Goal: Task Accomplishment & Management: Use online tool/utility

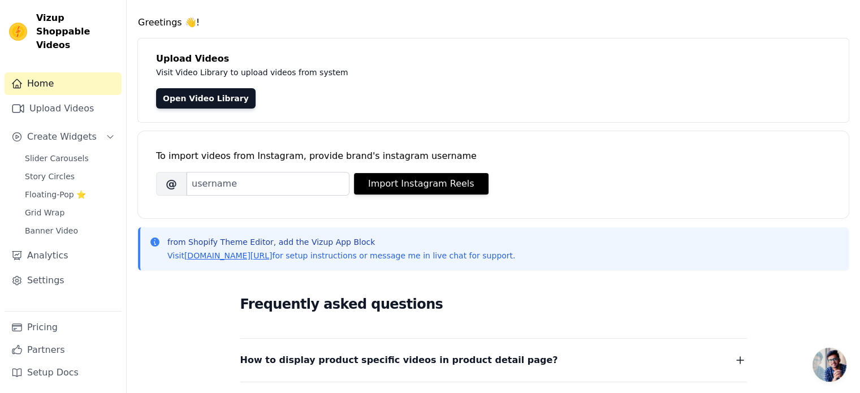
scroll to position [70, 0]
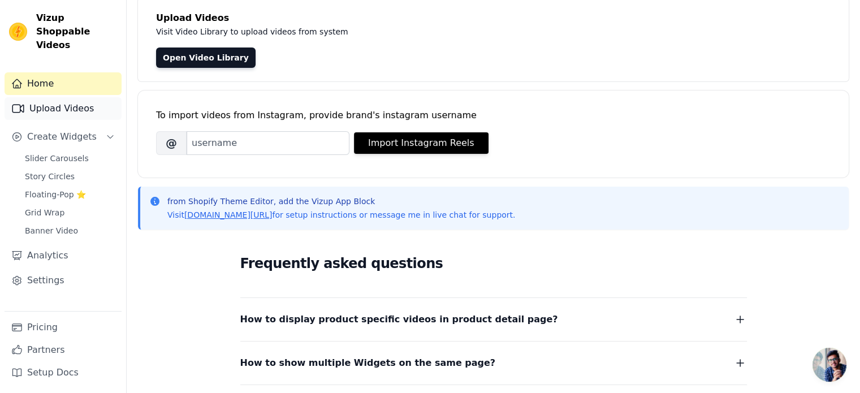
click at [72, 100] on link "Upload Videos" at bounding box center [63, 108] width 117 height 23
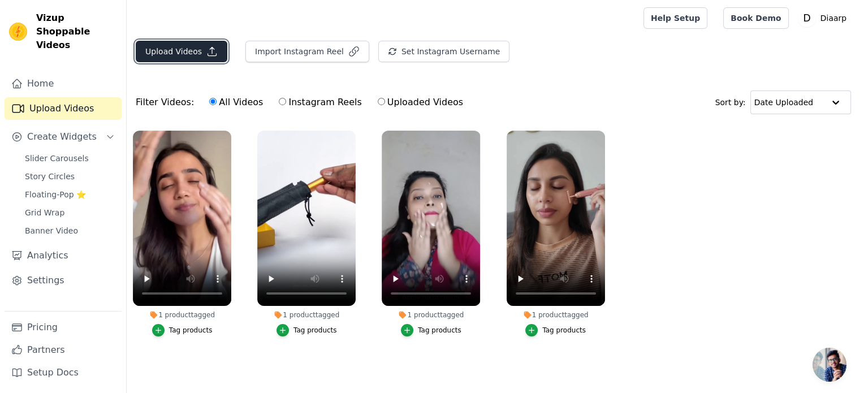
click at [178, 53] on button "Upload Videos" at bounding box center [182, 51] width 92 height 21
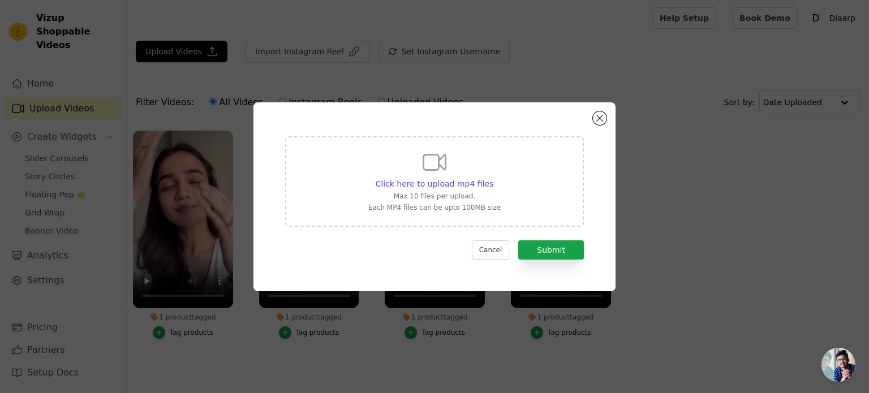
click at [375, 154] on div "Click here to upload mp4 files Max 10 files per upload. Each MP4 files can be u…" at bounding box center [434, 180] width 132 height 63
click at [493, 178] on input "Click here to upload mp4 files Max 10 files per upload. Each MP4 files can be u…" at bounding box center [493, 178] width 1 height 1
type input "C:\fakepath\belt-2 (1).mp4"
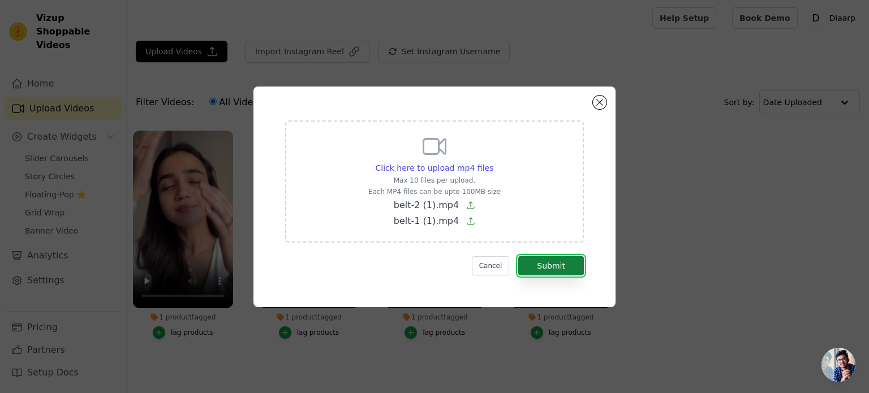
click at [557, 261] on button "Submit" at bounding box center [551, 265] width 66 height 19
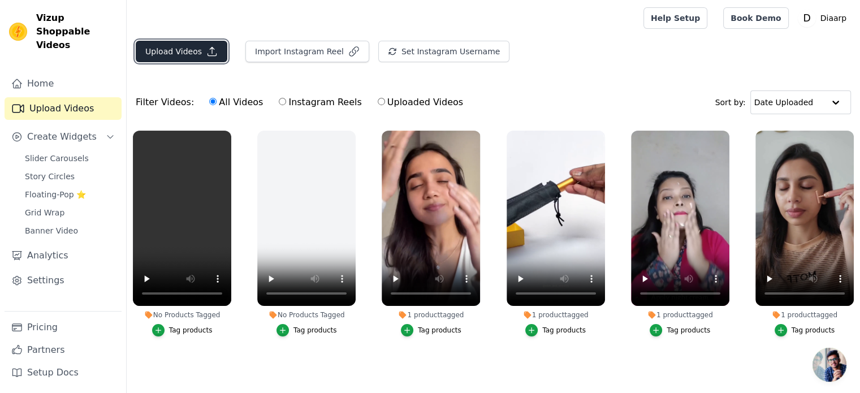
click at [190, 48] on button "Upload Videos" at bounding box center [182, 51] width 92 height 21
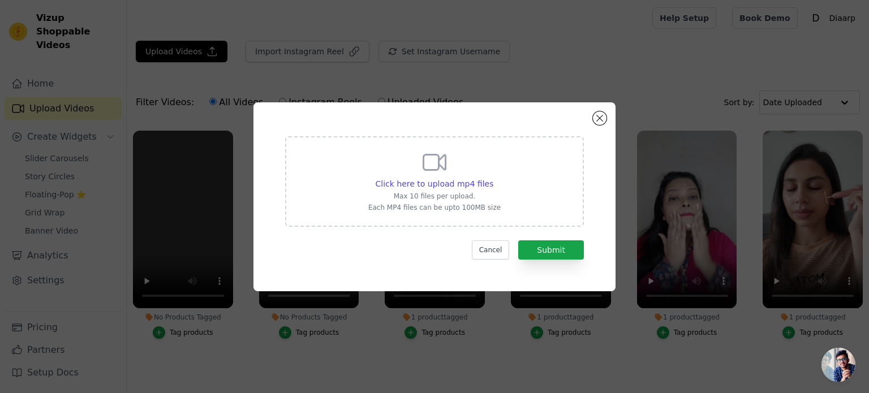
click at [419, 158] on div "Click here to upload mp4 files Max 10 files per upload. Each MP4 files can be u…" at bounding box center [434, 180] width 132 height 63
click at [493, 178] on input "Click here to upload mp4 files Max 10 files per upload. Each MP4 files can be u…" at bounding box center [493, 178] width 1 height 1
type input "C:\fakepath\belt-3 (1).mp4"
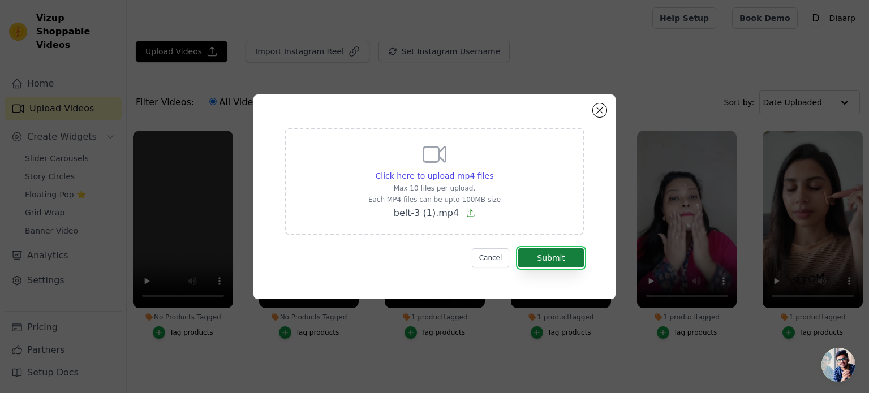
click at [540, 257] on button "Submit" at bounding box center [551, 257] width 66 height 19
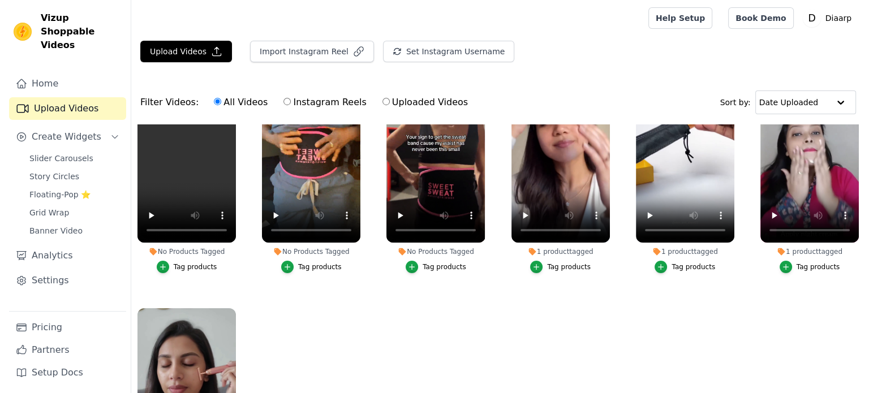
scroll to position [70, 0]
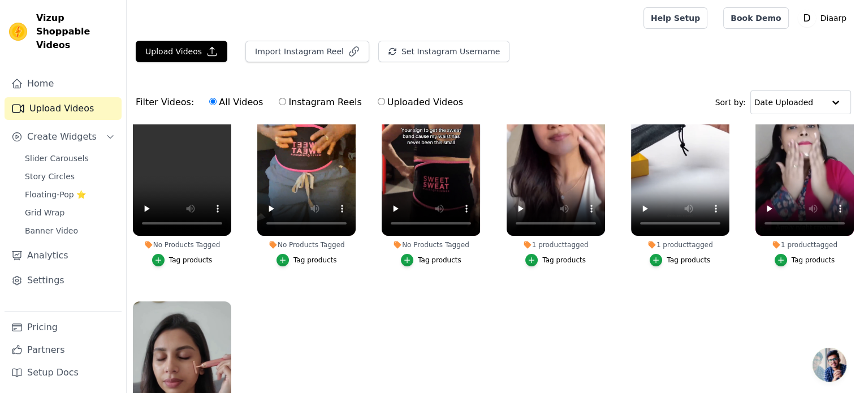
click at [428, 260] on div "Tag products" at bounding box center [440, 260] width 44 height 9
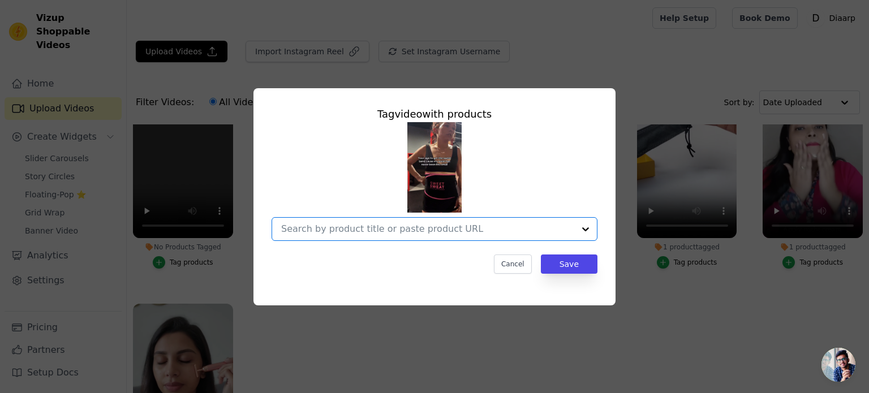
click at [412, 228] on input "No Products Tagged Tag video with products Option undefined, selected. Select i…" at bounding box center [427, 228] width 293 height 11
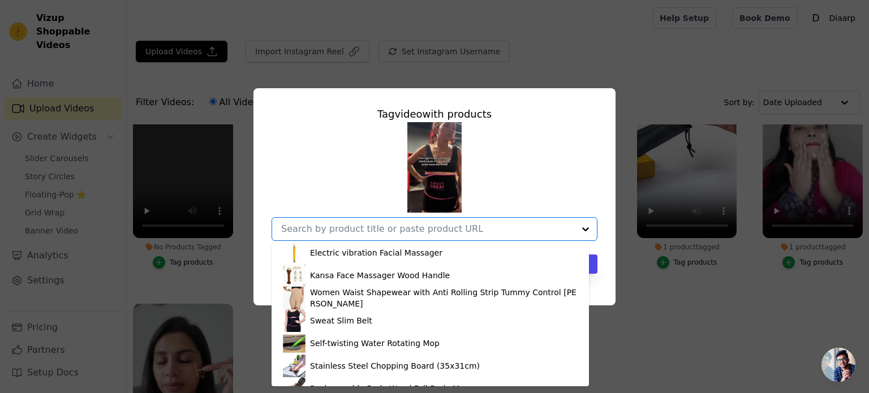
scroll to position [152, 0]
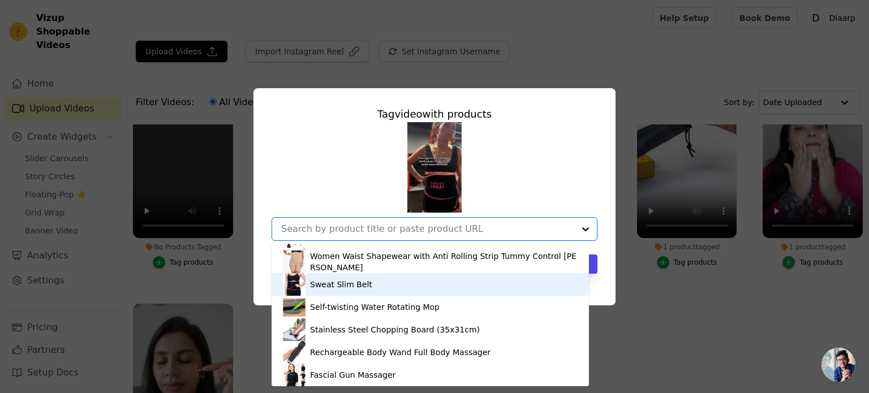
click at [350, 283] on div "Sweat Slim Belt" at bounding box center [341, 284] width 62 height 11
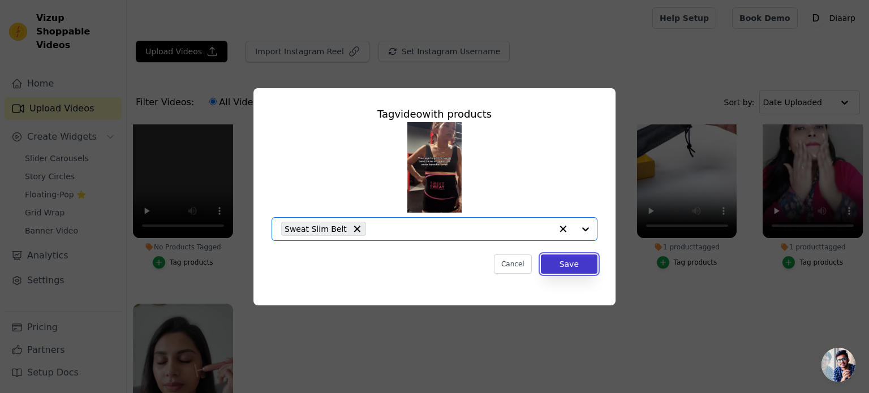
click at [564, 269] on button "Save" at bounding box center [569, 263] width 57 height 19
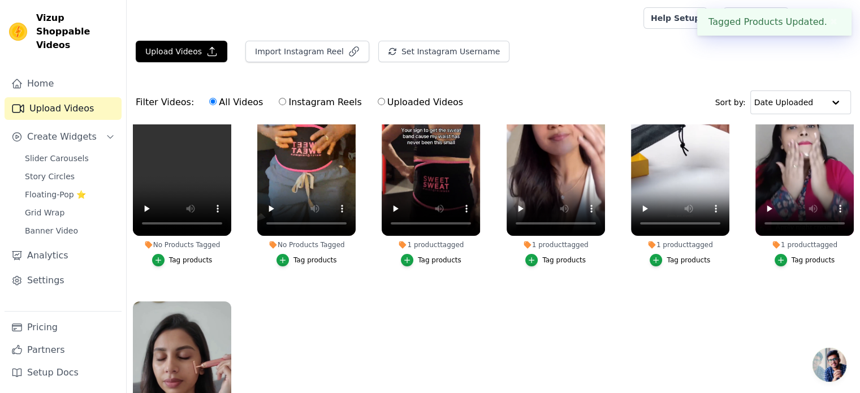
click at [308, 261] on div "Tag products" at bounding box center [316, 260] width 44 height 9
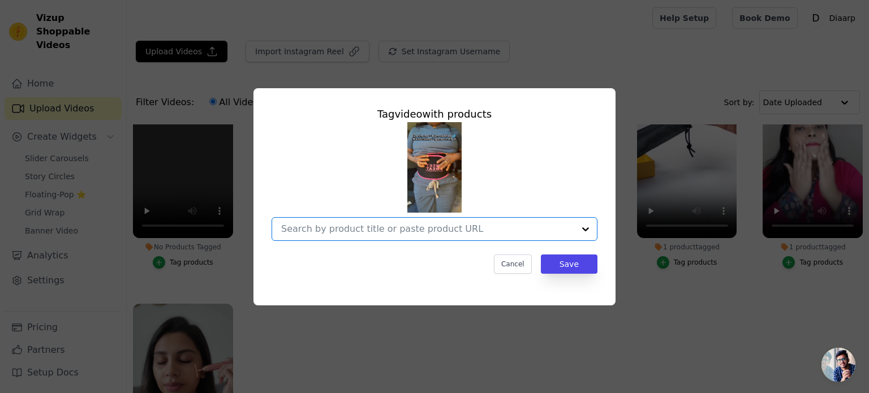
click at [349, 226] on input "No Products Tagged Tag video with products Option undefined, selected. Select i…" at bounding box center [427, 228] width 293 height 11
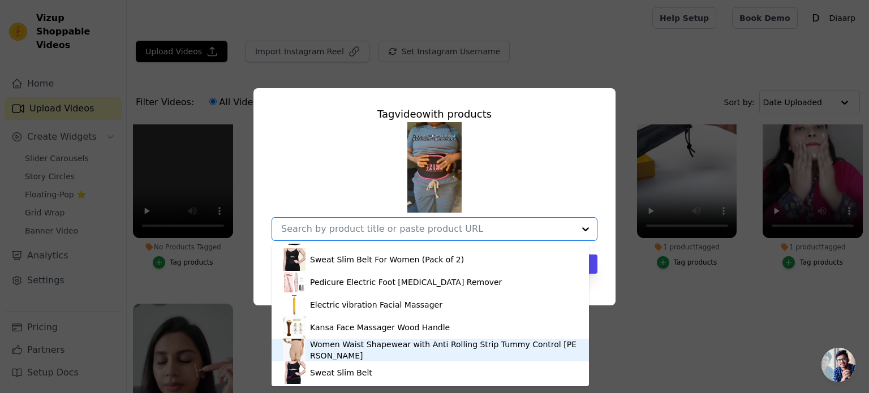
scroll to position [68, 0]
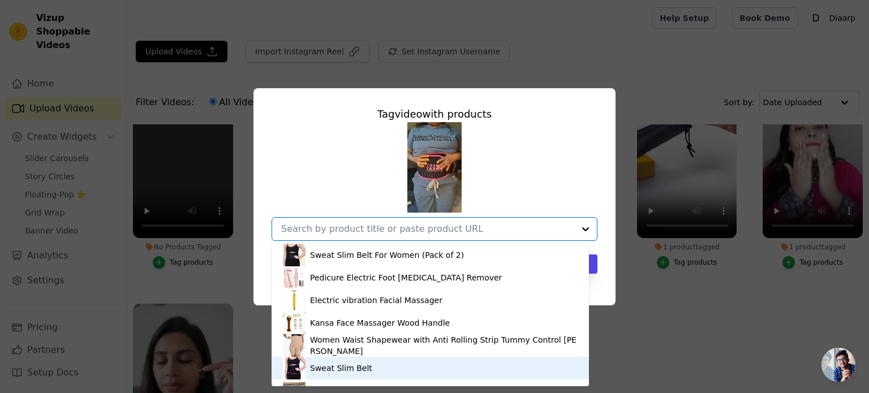
click at [350, 370] on div "Sweat Slim Belt" at bounding box center [341, 368] width 62 height 11
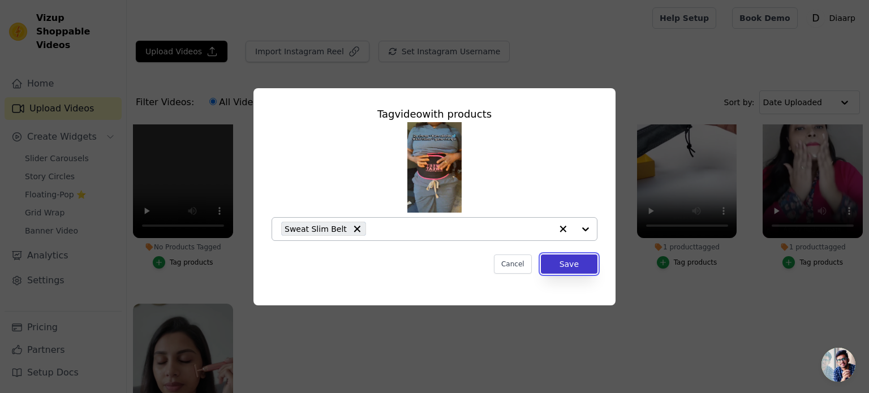
click at [566, 258] on button "Save" at bounding box center [569, 263] width 57 height 19
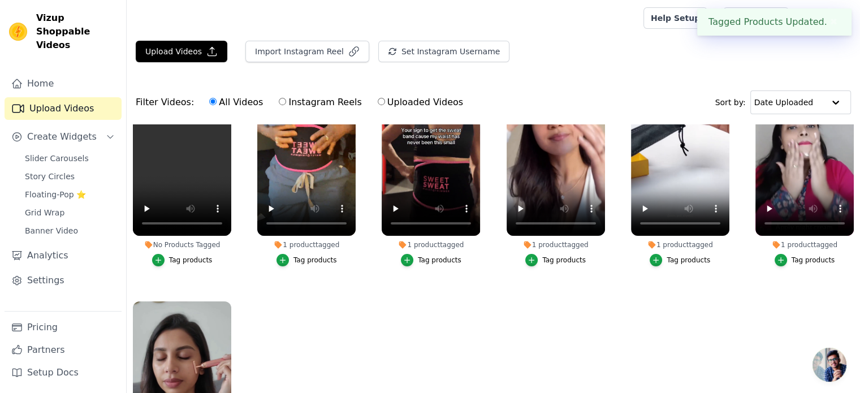
click at [184, 259] on div "Tag products" at bounding box center [191, 260] width 44 height 9
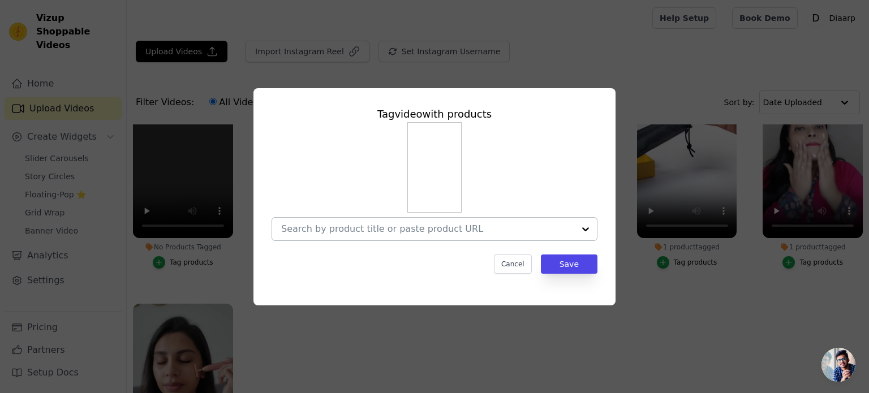
click at [360, 226] on input "No Products Tagged Tag video with products Cancel Save Tag products" at bounding box center [427, 228] width 293 height 11
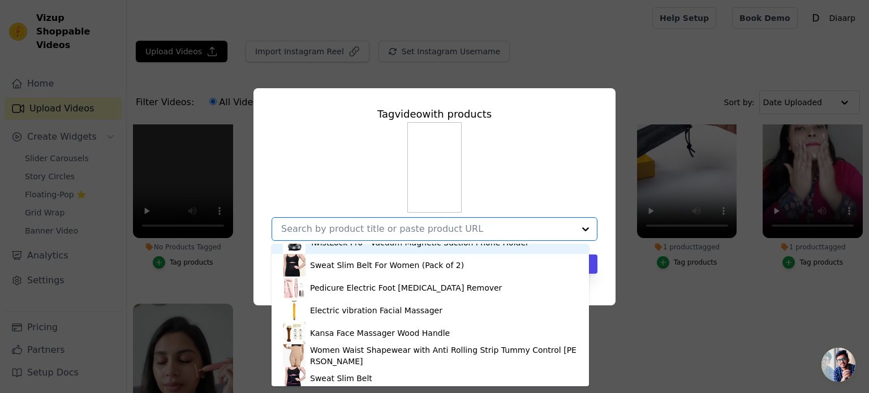
scroll to position [61, 0]
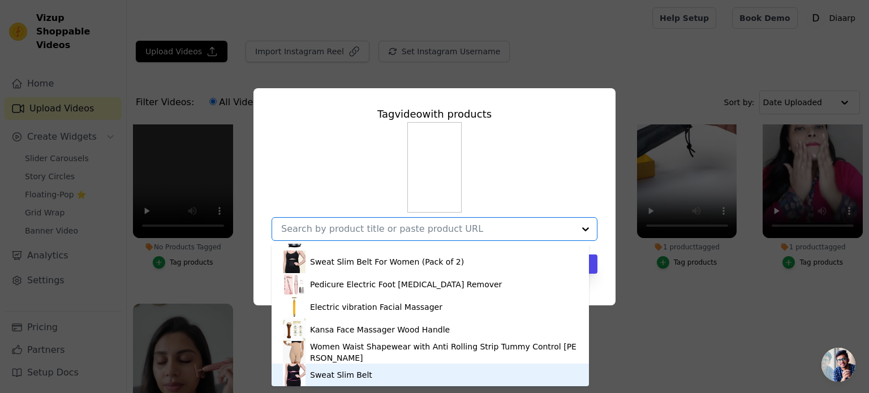
click at [385, 372] on div "Sweat Slim Belt" at bounding box center [430, 375] width 295 height 23
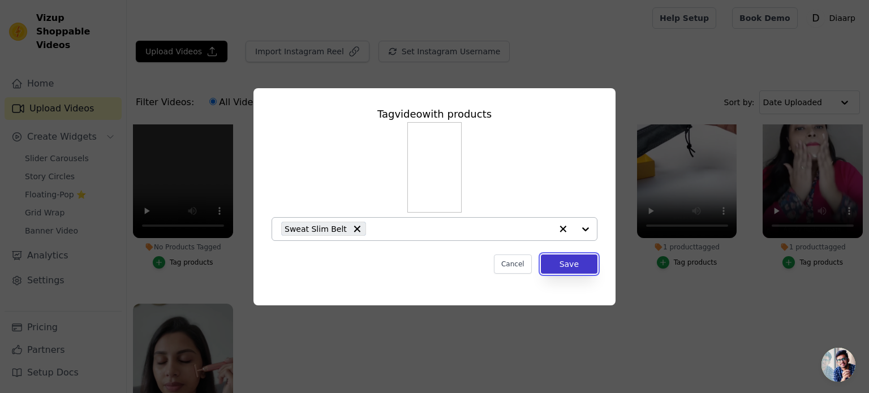
click at [573, 262] on button "Save" at bounding box center [569, 263] width 57 height 19
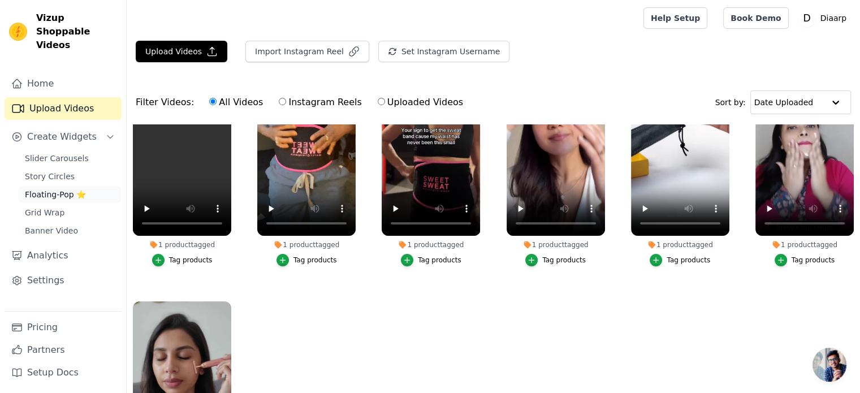
click at [50, 189] on span "Floating-Pop ⭐" at bounding box center [55, 194] width 61 height 11
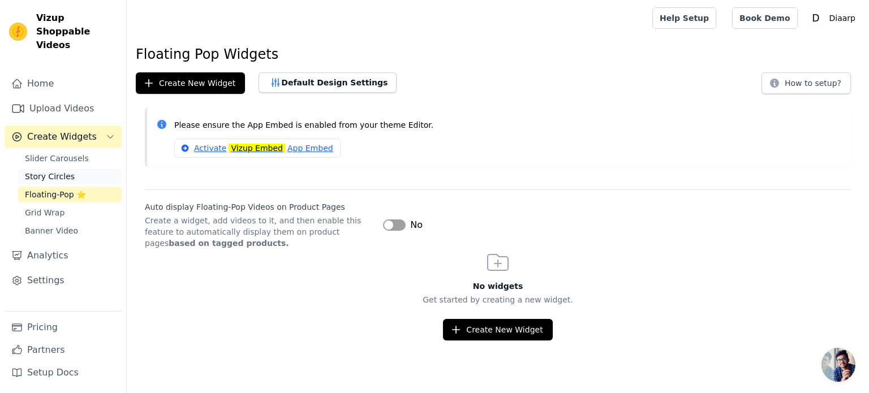
click at [54, 171] on span "Story Circles" at bounding box center [50, 176] width 50 height 11
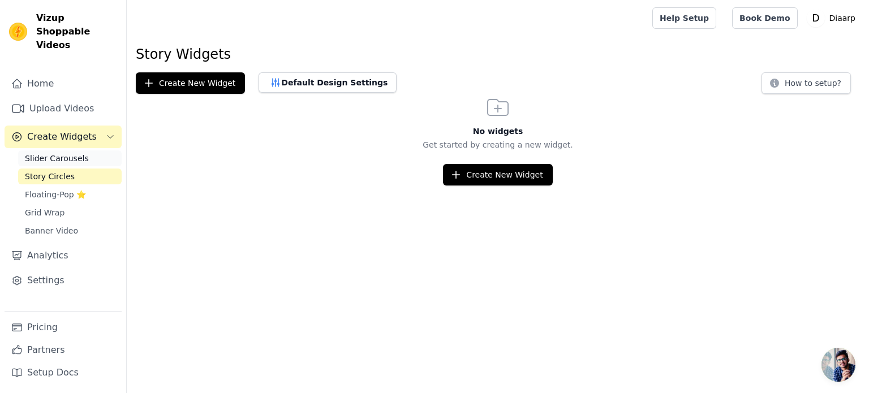
click at [63, 153] on span "Slider Carousels" at bounding box center [57, 158] width 64 height 11
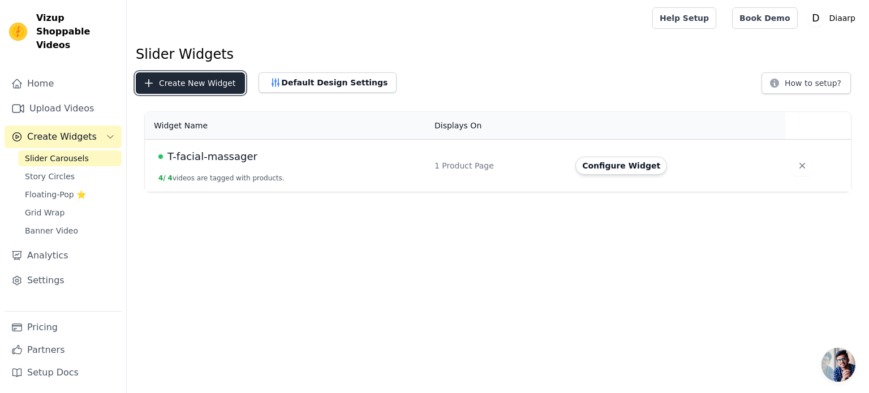
click at [206, 87] on button "Create New Widget" at bounding box center [190, 82] width 109 height 21
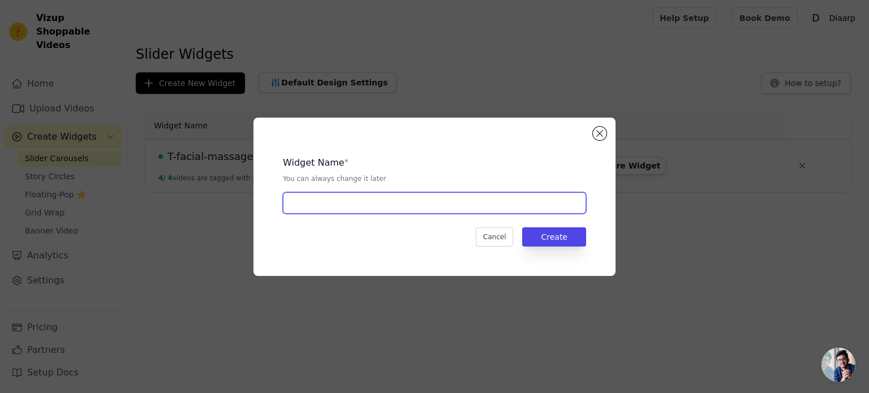
click at [357, 196] on input "text" at bounding box center [434, 202] width 303 height 21
type input "sweat slim belt"
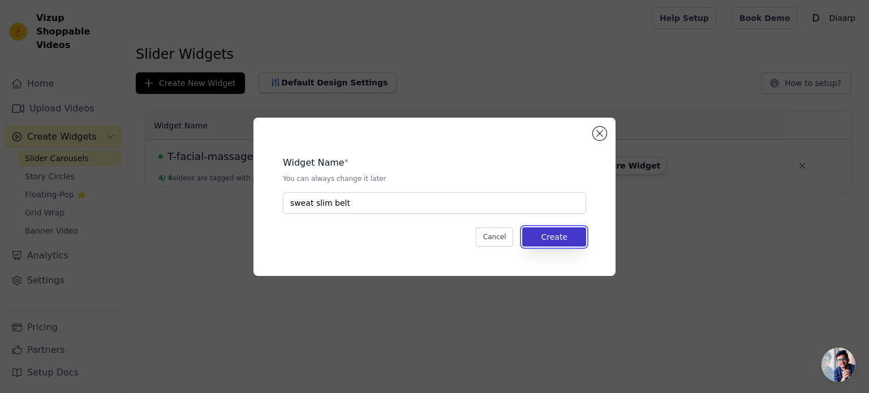
click at [562, 238] on button "Create" at bounding box center [554, 236] width 64 height 19
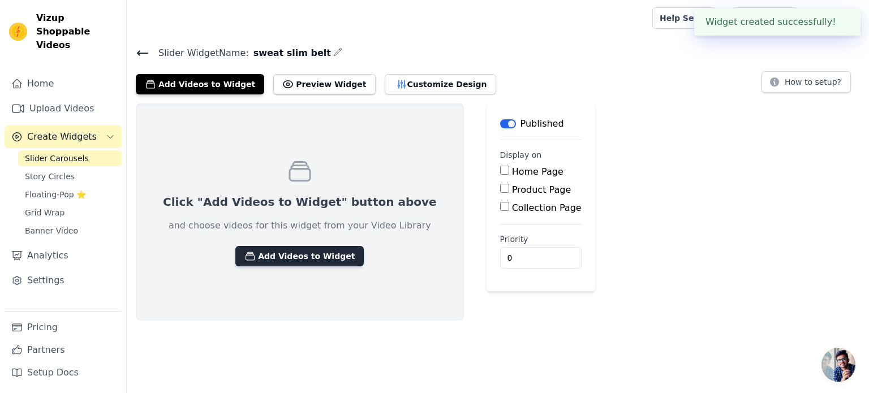
click at [275, 256] on button "Add Videos to Widget" at bounding box center [299, 256] width 128 height 20
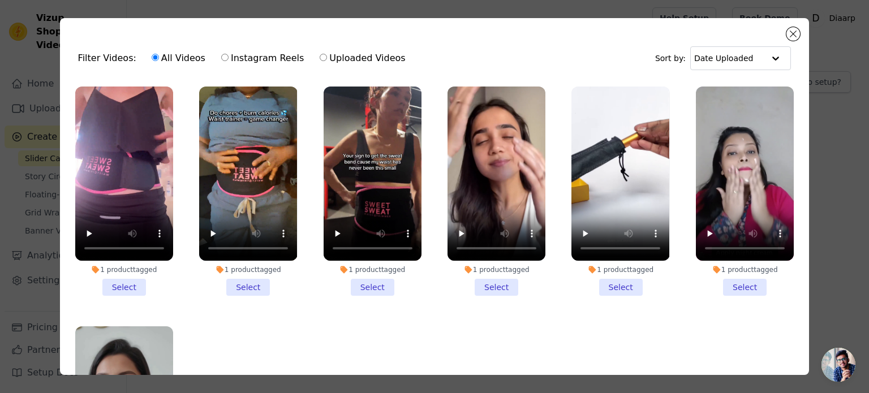
click at [126, 280] on li "1 product tagged Select" at bounding box center [124, 191] width 98 height 209
click at [0, 0] on input "1 product tagged Select" at bounding box center [0, 0] width 0 height 0
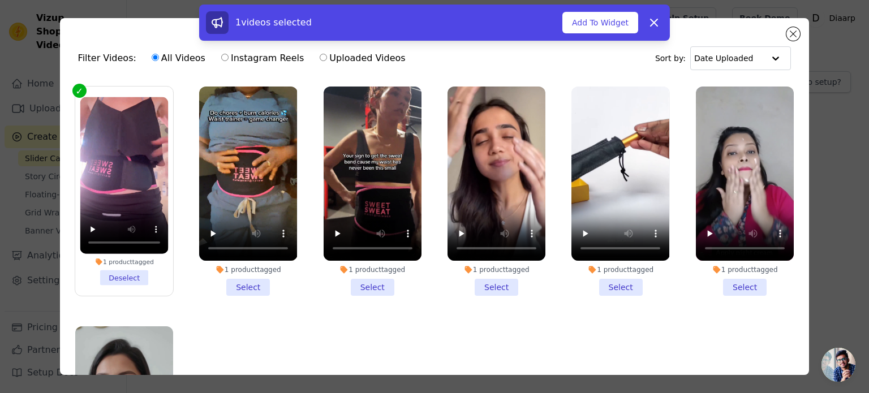
click at [246, 280] on li "1 product tagged Select" at bounding box center [248, 191] width 98 height 209
click at [0, 0] on input "1 product tagged Select" at bounding box center [0, 0] width 0 height 0
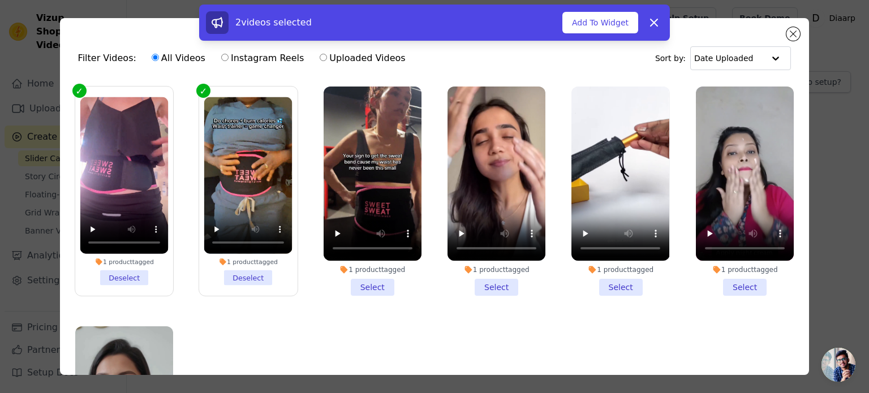
click at [374, 278] on li "1 product tagged Select" at bounding box center [372, 191] width 98 height 209
click at [0, 0] on input "1 product tagged Select" at bounding box center [0, 0] width 0 height 0
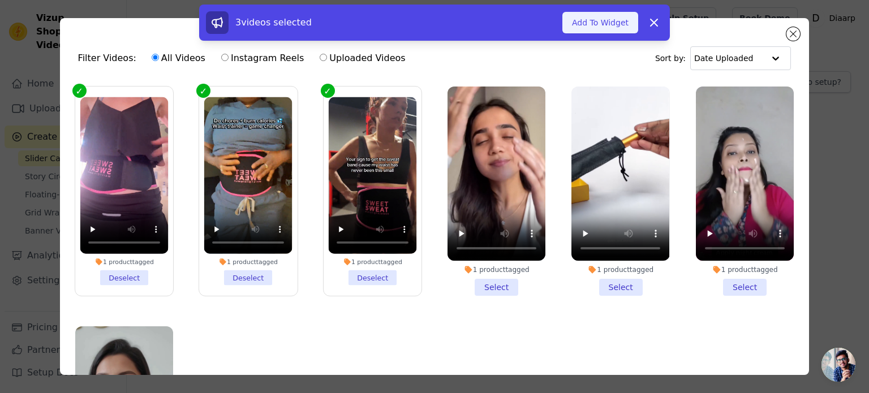
click at [581, 24] on button "Add To Widget" at bounding box center [600, 22] width 76 height 21
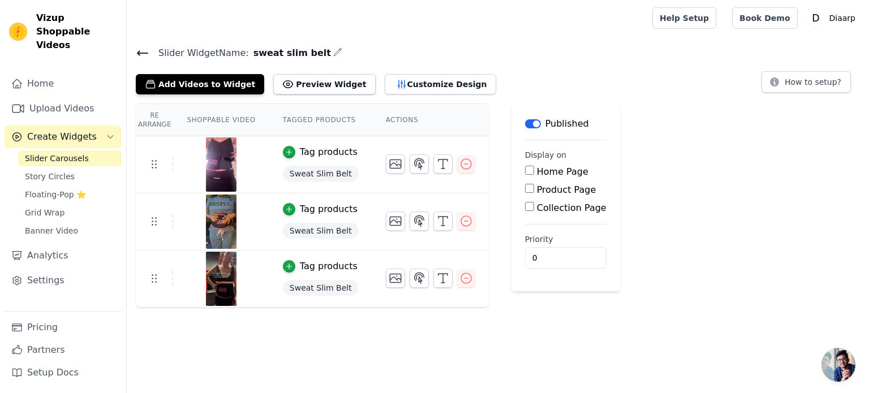
click at [287, 94] on div "Slider Widget Name: sweat slim belt Add Videos to Widget Preview Widget Customi…" at bounding box center [498, 176] width 742 height 262
click at [289, 85] on button "Preview Widget" at bounding box center [324, 84] width 102 height 20
click at [525, 189] on div "Product Page" at bounding box center [565, 190] width 81 height 14
click at [525, 189] on input "Product Page" at bounding box center [529, 188] width 9 height 9
checkbox input "true"
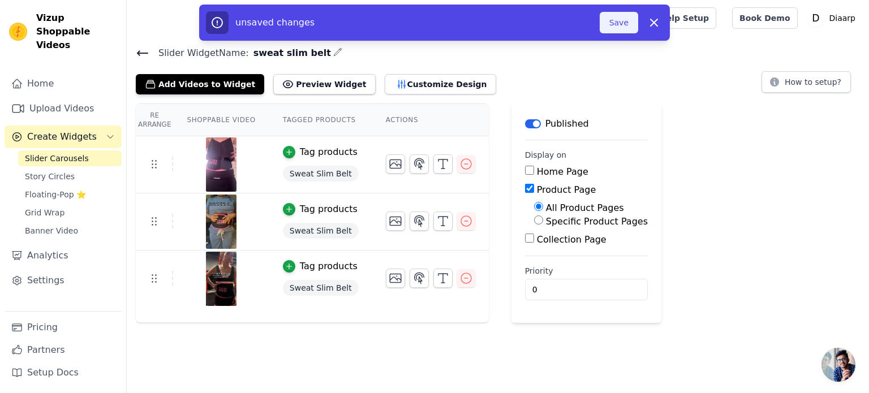
click at [621, 19] on button "Save" at bounding box center [618, 22] width 38 height 21
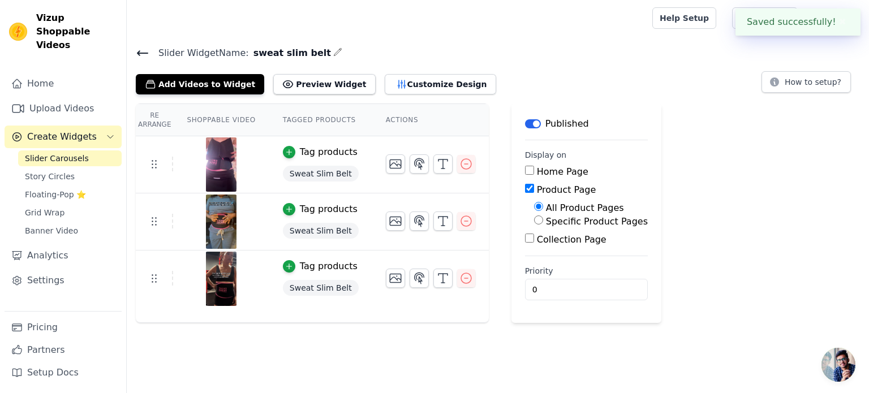
click at [546, 223] on label "Specific Product Pages" at bounding box center [597, 221] width 102 height 11
click at [541, 223] on input "Specific Product Pages" at bounding box center [538, 219] width 9 height 9
radio input "true"
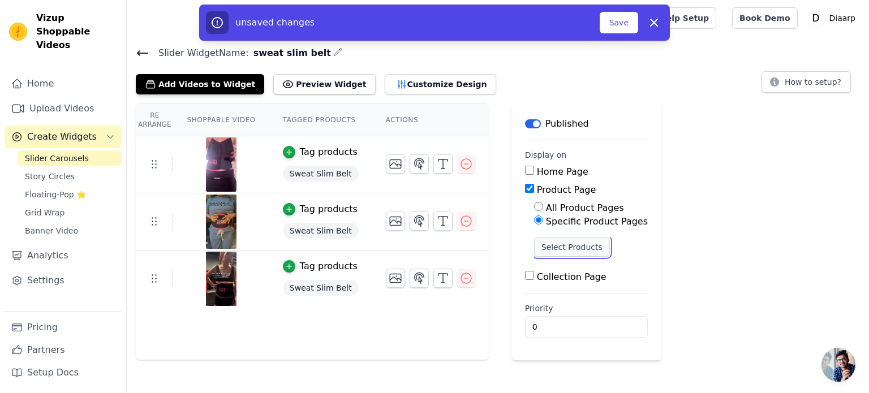
click at [541, 240] on button "Select Products" at bounding box center [572, 247] width 76 height 19
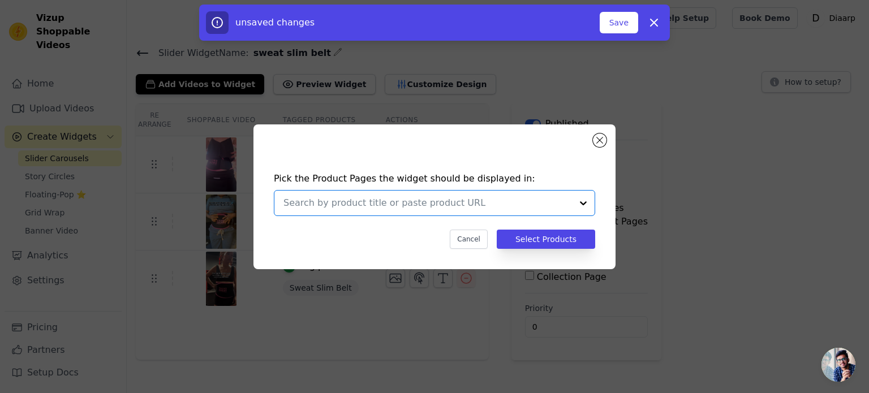
click at [447, 206] on input "text" at bounding box center [427, 203] width 288 height 14
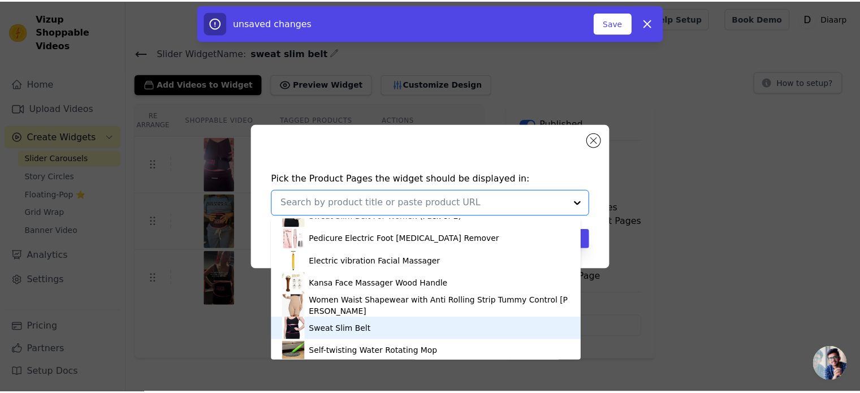
scroll to position [84, 0]
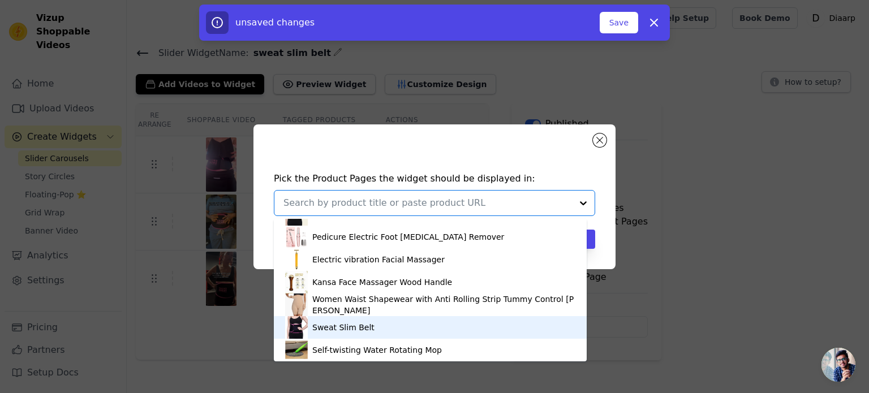
click at [368, 331] on div "Sweat Slim Belt" at bounding box center [430, 327] width 290 height 23
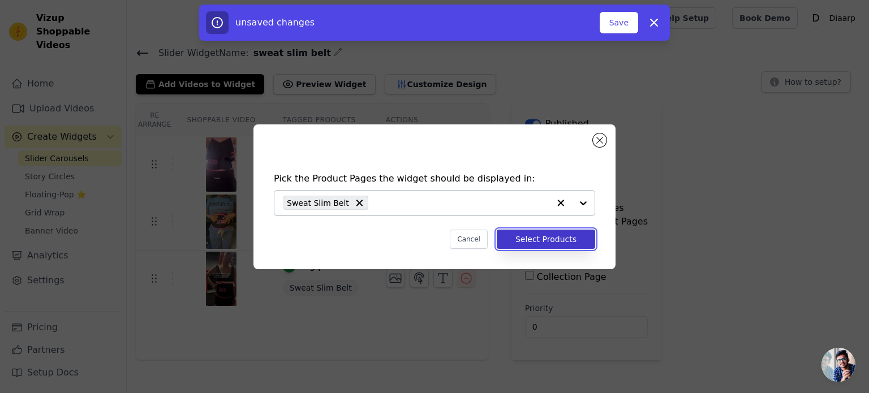
click at [536, 235] on button "Select Products" at bounding box center [546, 239] width 98 height 19
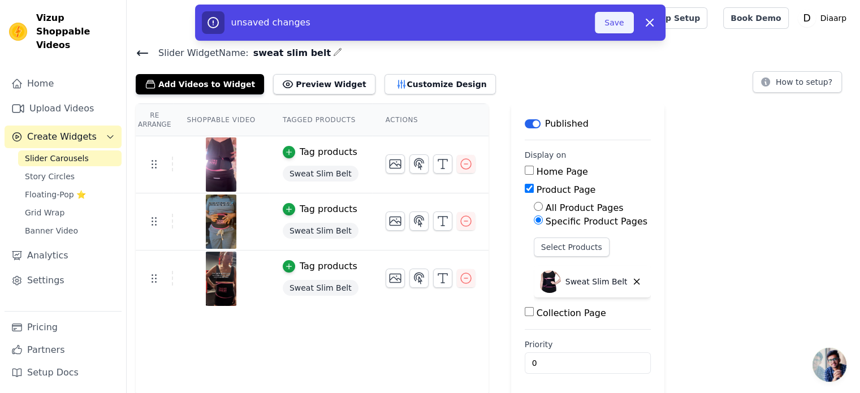
click at [605, 19] on button "Save" at bounding box center [614, 22] width 38 height 21
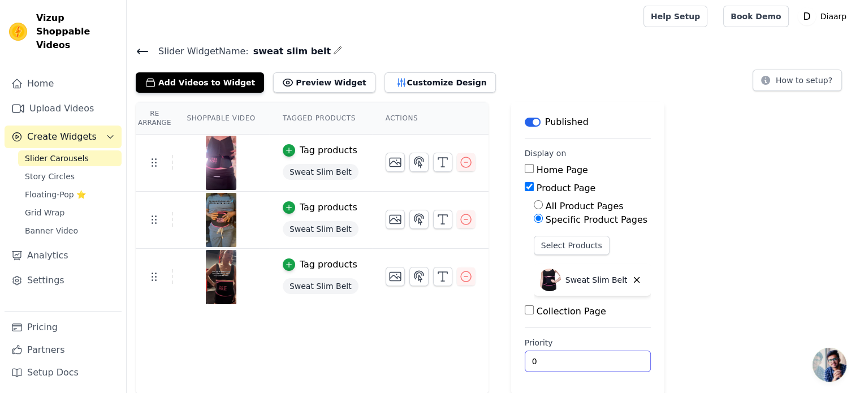
scroll to position [1, 0]
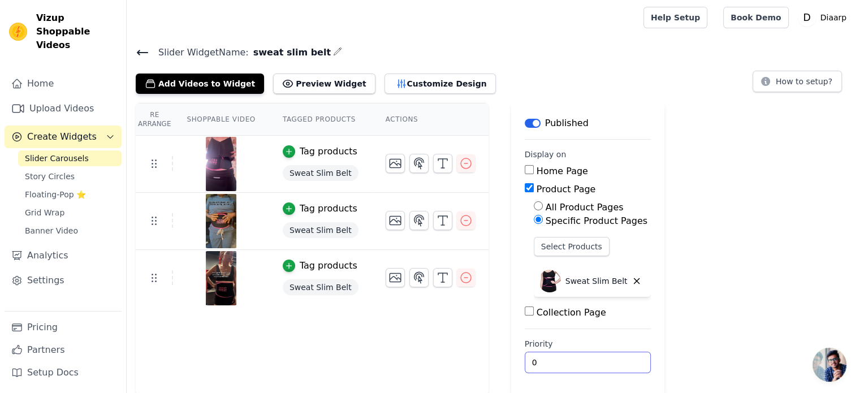
click at [527, 361] on input "0" at bounding box center [588, 362] width 127 height 21
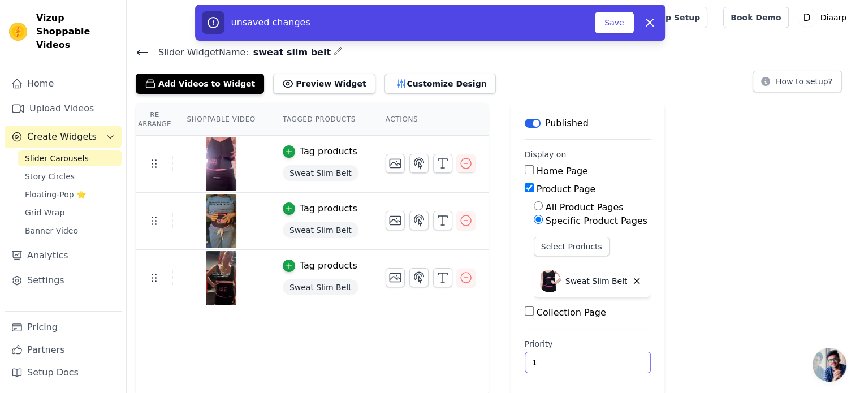
click at [603, 355] on input "1" at bounding box center [588, 362] width 127 height 21
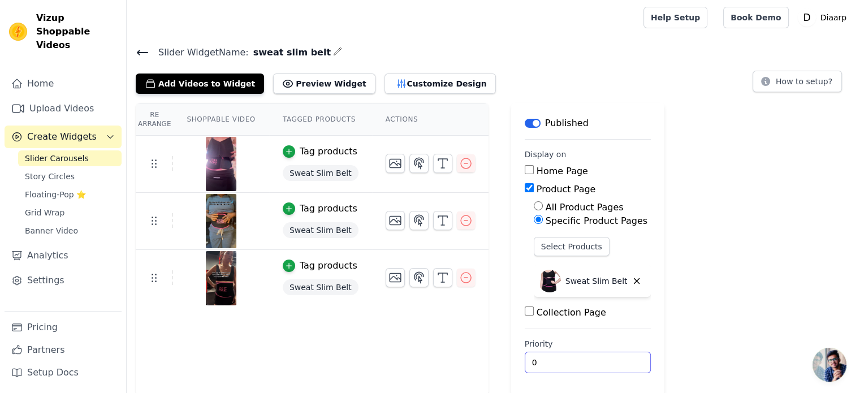
type input "0"
click at [604, 364] on input "0" at bounding box center [588, 362] width 127 height 21
click at [682, 204] on div "Re Arrange Shoppable Video Tagged Products Actions Tag products Sweat Slim Belt…" at bounding box center [494, 249] width 734 height 293
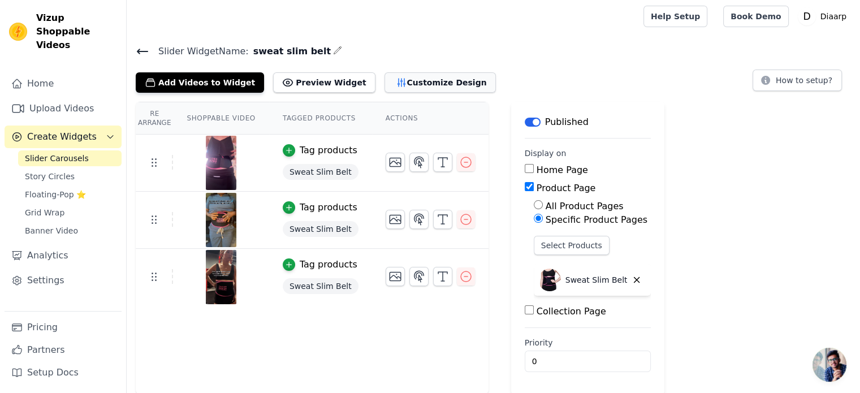
click at [405, 83] on button "Customize Design" at bounding box center [440, 82] width 111 height 20
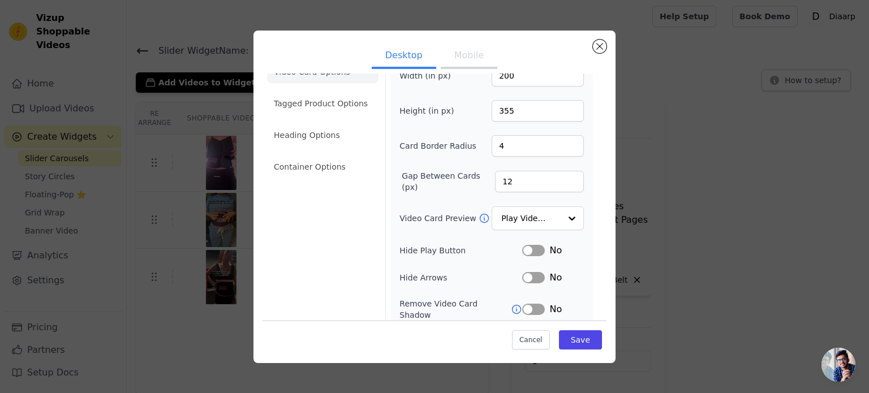
scroll to position [104, 0]
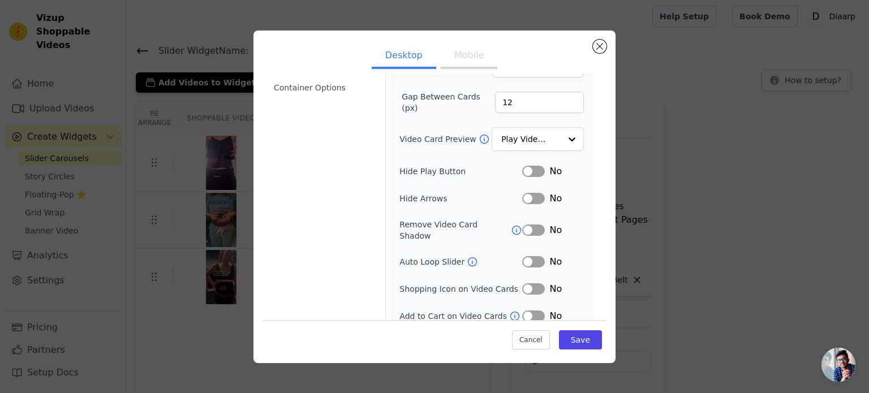
click at [472, 53] on button "Mobile" at bounding box center [469, 56] width 57 height 25
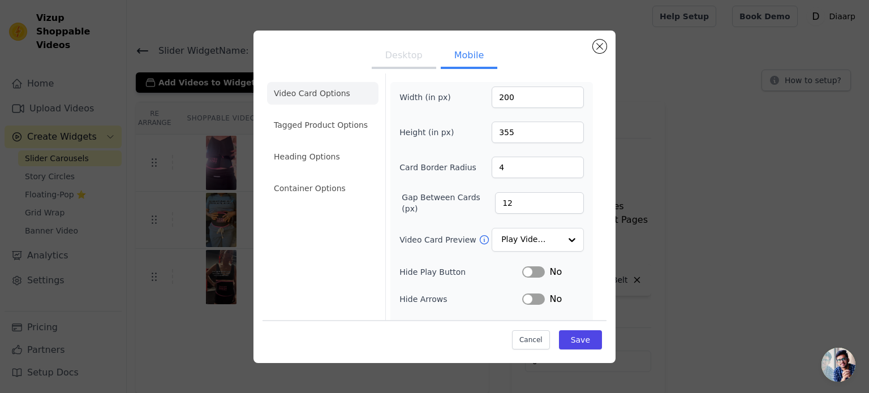
scroll to position [0, 0]
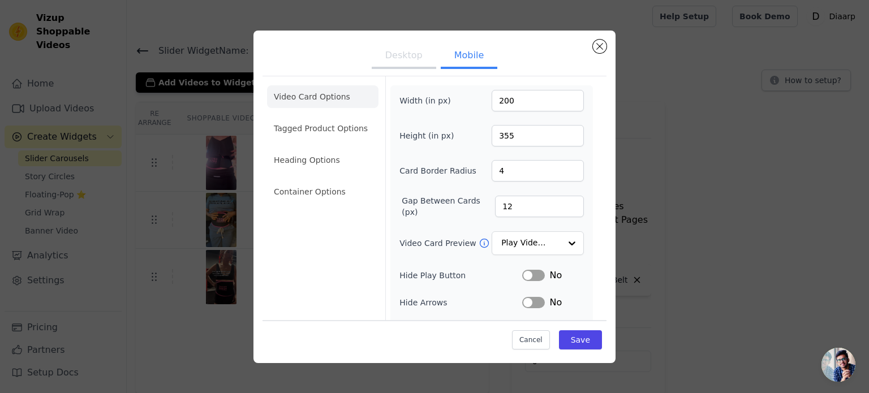
click at [696, 205] on div "Desktop Mobile Video Card Options Tagged Product Options Heading Options Contai…" at bounding box center [434, 196] width 832 height 369
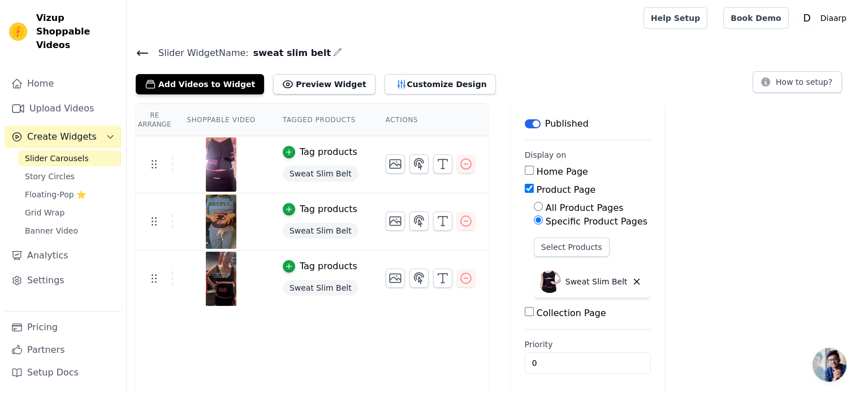
scroll to position [2, 0]
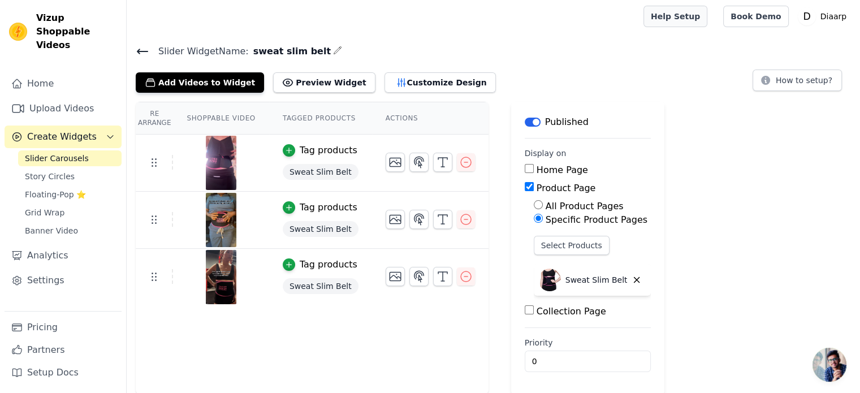
click at [702, 13] on link "Help Setup" at bounding box center [676, 16] width 64 height 21
click at [67, 269] on link "Settings" at bounding box center [63, 280] width 117 height 23
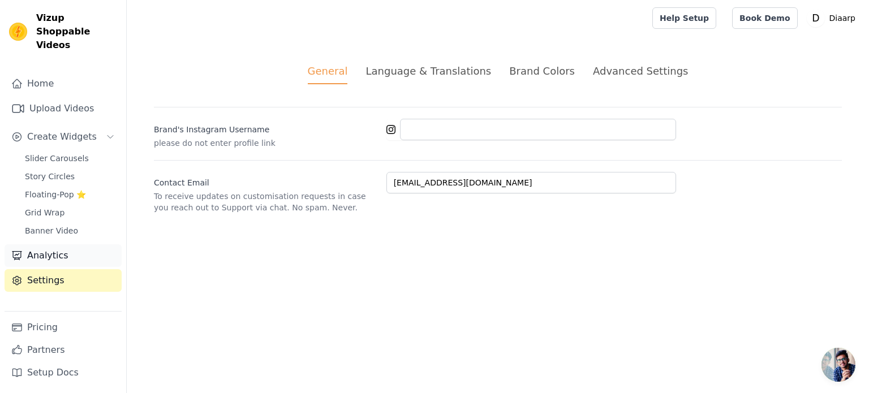
click at [68, 244] on link "Analytics" at bounding box center [63, 255] width 117 height 23
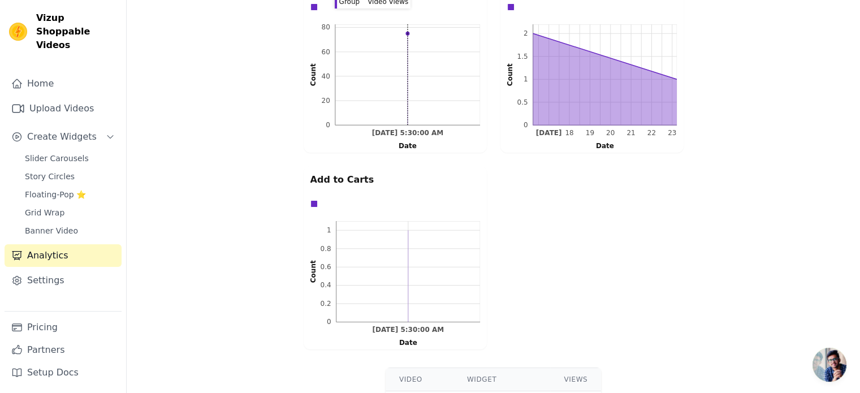
scroll to position [314, 0]
click at [78, 153] on span "Slider Carousels" at bounding box center [57, 158] width 64 height 11
